Goal: Navigation & Orientation: Find specific page/section

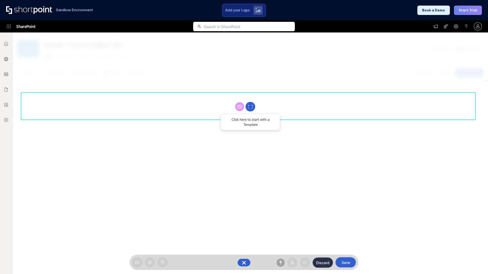
click at [250, 107] on circle at bounding box center [250, 107] width 10 height 10
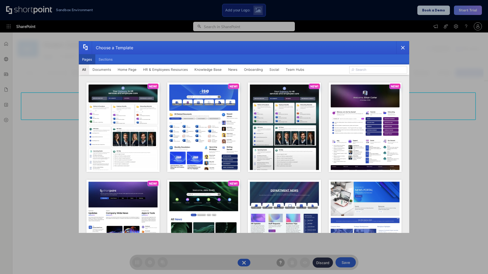
click at [87, 59] on button "Pages" at bounding box center [87, 59] width 17 height 10
type input "Documents 2"
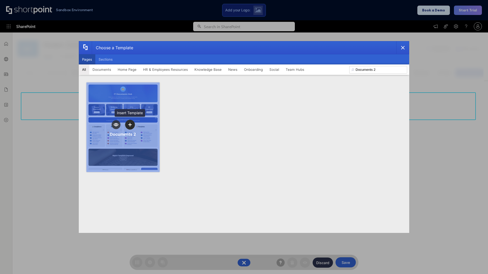
click at [130, 125] on icon "template selector" at bounding box center [130, 125] width 4 height 4
